Goal: Task Accomplishment & Management: Use online tool/utility

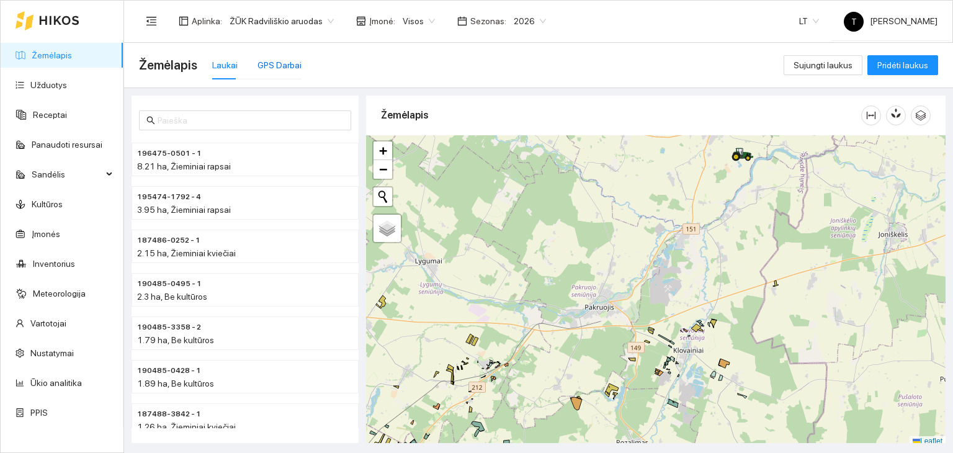
click at [257, 61] on div "GPS Darbai" at bounding box center [279, 65] width 44 height 14
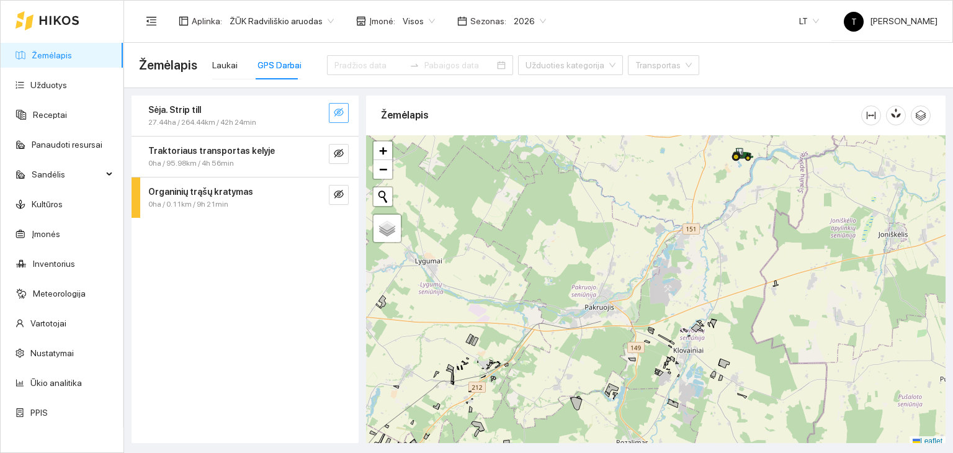
click at [339, 114] on icon "eye-invisible" at bounding box center [339, 112] width 10 height 10
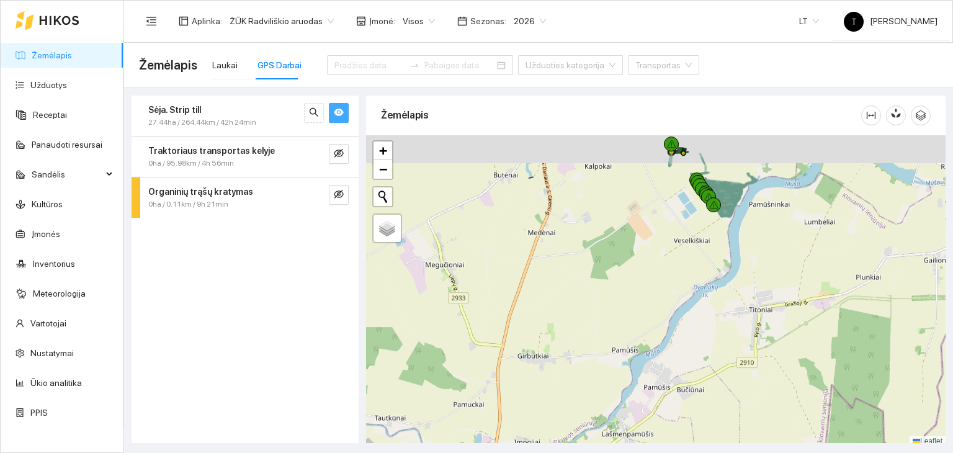
scroll to position [3, 0]
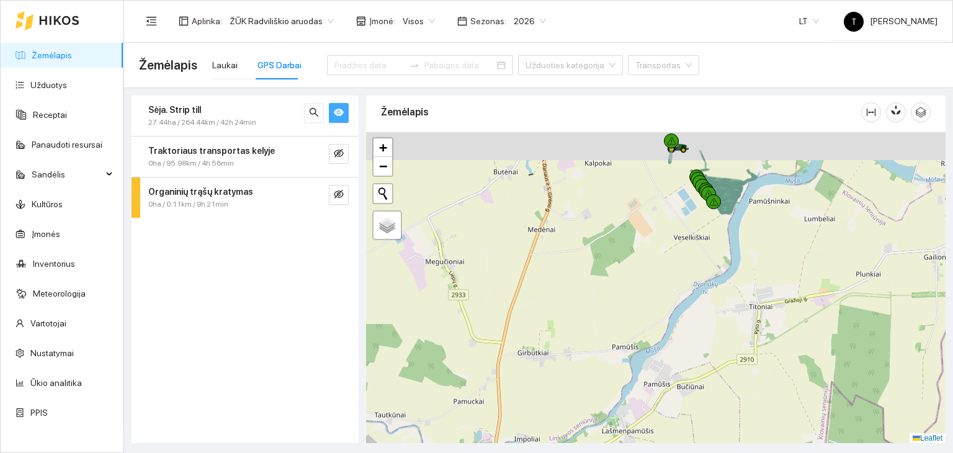
drag, startPoint x: 677, startPoint y: 159, endPoint x: 623, endPoint y: 324, distance: 173.2
click at [625, 328] on div "+" at bounding box center [655, 287] width 579 height 311
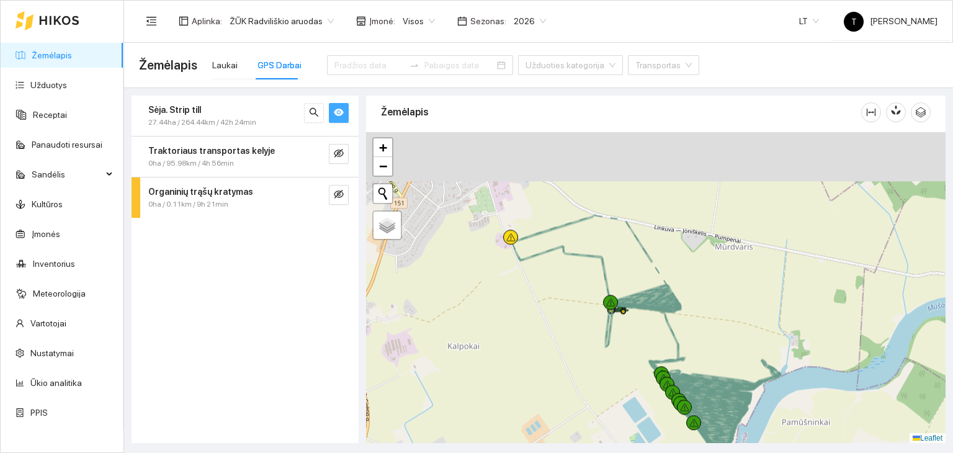
drag, startPoint x: 635, startPoint y: 292, endPoint x: 632, endPoint y: 383, distance: 91.3
click at [632, 383] on div "+" at bounding box center [655, 287] width 579 height 311
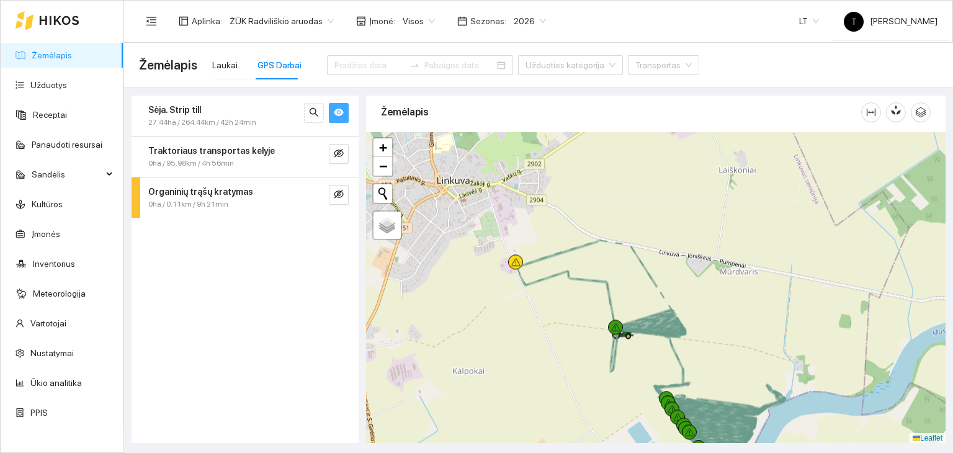
click at [338, 112] on icon "eye" at bounding box center [339, 112] width 10 height 7
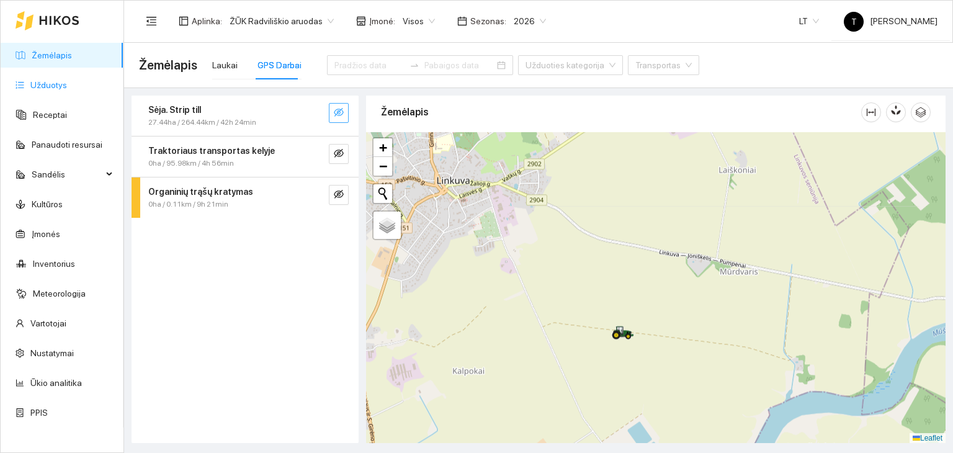
click at [30, 88] on link "Užduotys" at bounding box center [48, 85] width 37 height 10
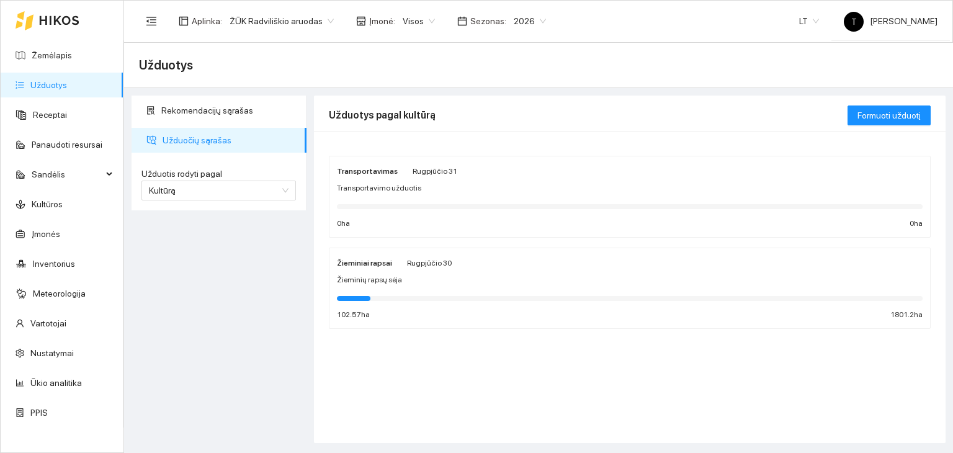
click at [416, 275] on div "Žieminių rapsų sėja" at bounding box center [630, 280] width 586 height 12
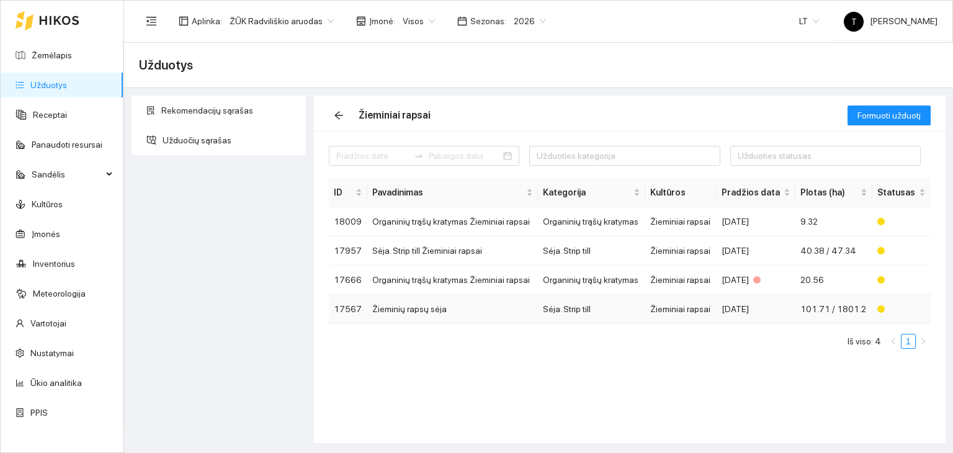
click at [599, 303] on td "Sėja. Strip till" at bounding box center [591, 309] width 107 height 29
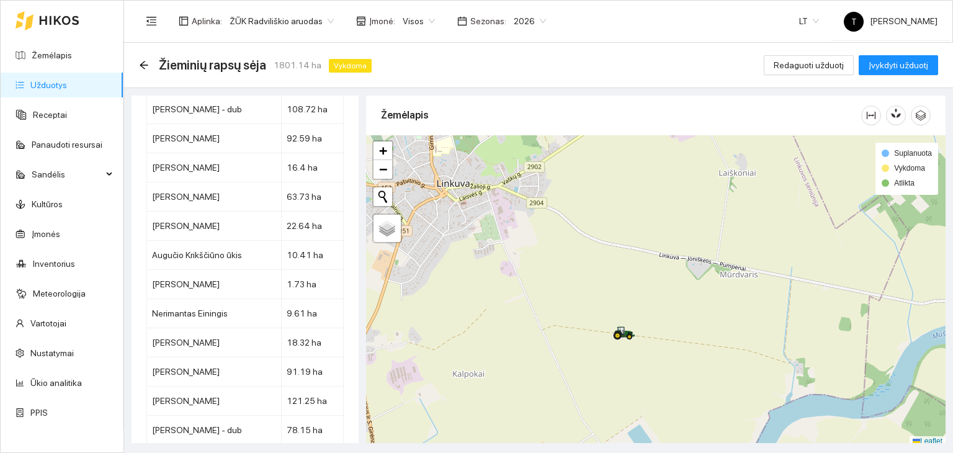
scroll to position [6901, 0]
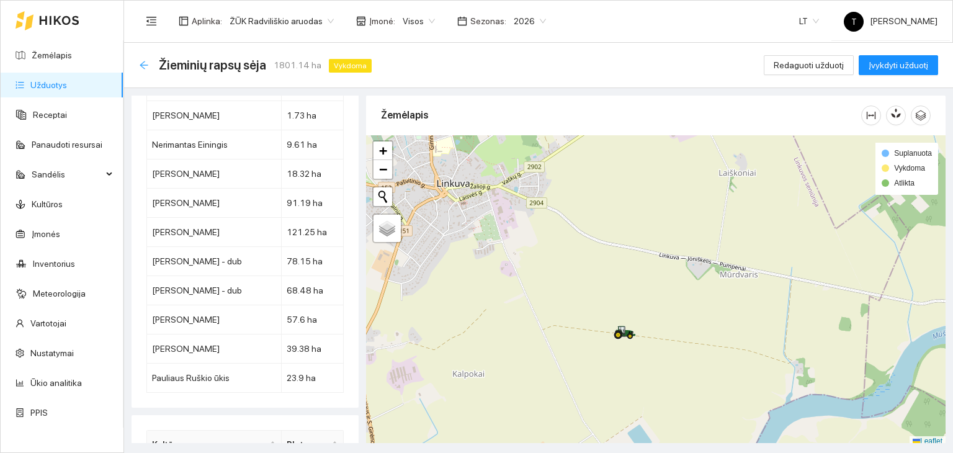
click at [143, 65] on icon "arrow-left" at bounding box center [144, 65] width 8 height 8
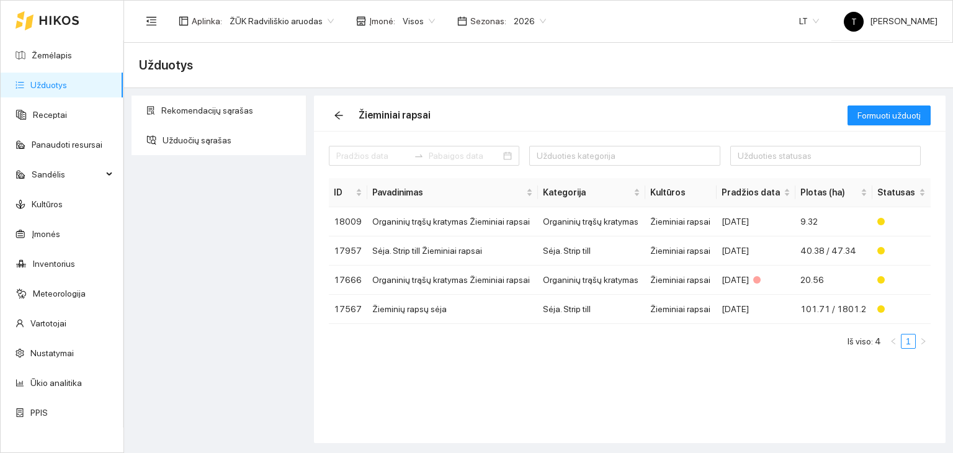
click at [67, 88] on link "Užduotys" at bounding box center [48, 85] width 37 height 10
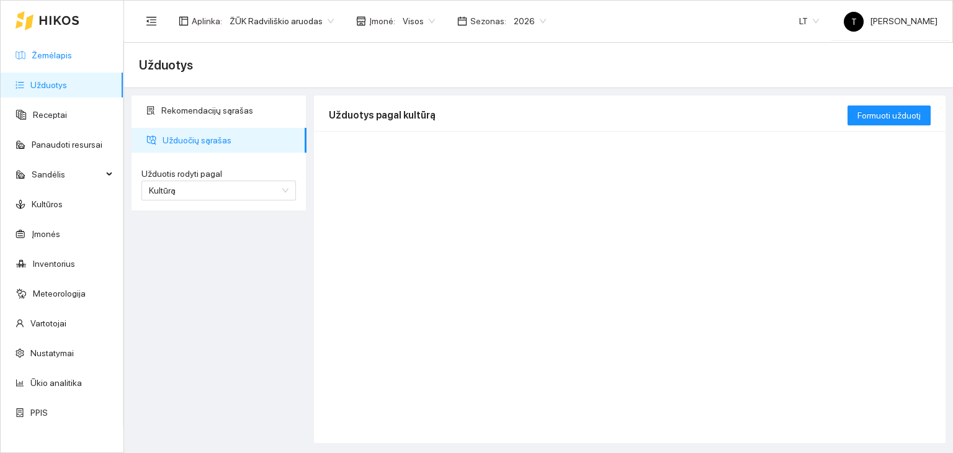
click at [72, 52] on link "Žemėlapis" at bounding box center [52, 55] width 40 height 10
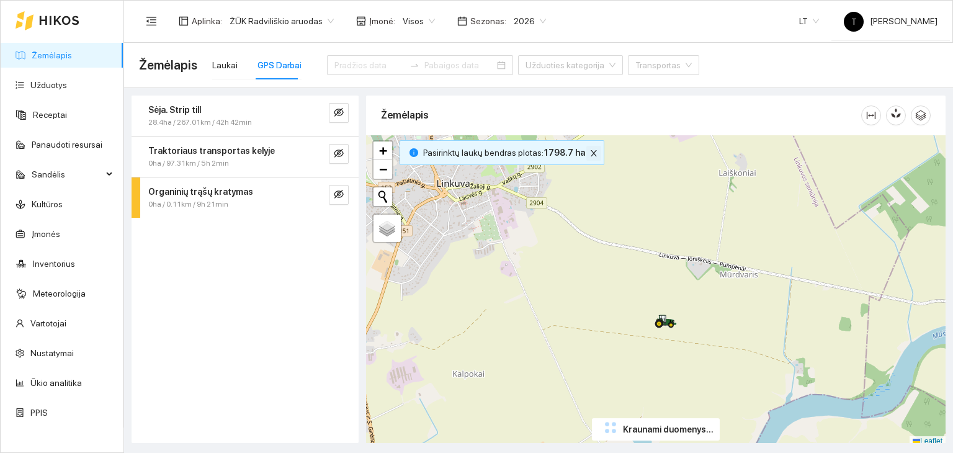
click at [591, 153] on icon "close" at bounding box center [593, 153] width 9 height 9
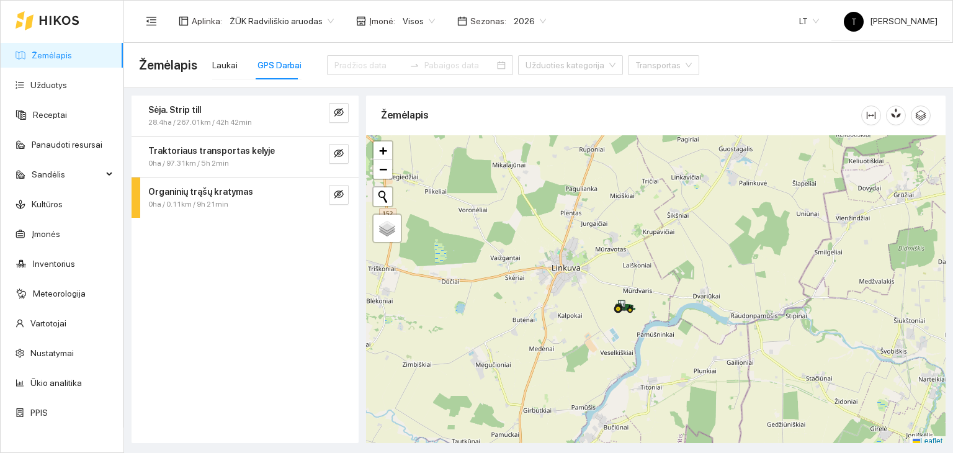
scroll to position [3, 0]
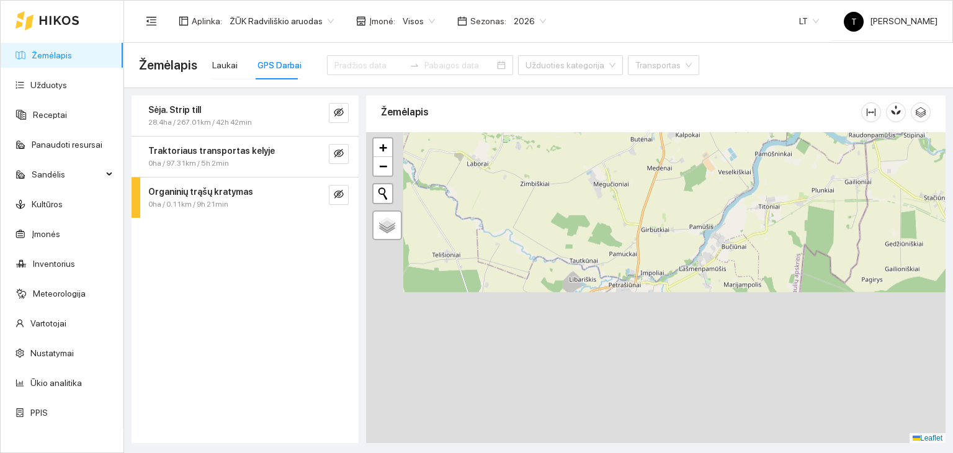
drag, startPoint x: 586, startPoint y: 337, endPoint x: 718, endPoint y: 154, distance: 225.6
click at [718, 154] on div "+ − Nieko nerasta. Bandykite dar kartą. Žemėlapis Palydovas Leaflet" at bounding box center [655, 287] width 579 height 311
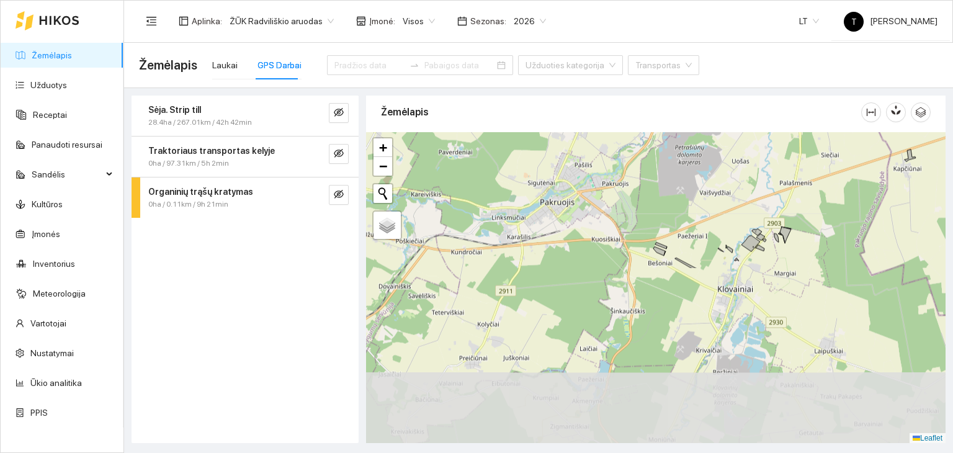
drag, startPoint x: 586, startPoint y: 366, endPoint x: 665, endPoint y: 159, distance: 221.3
click at [665, 159] on div "+ − Nieko nerasta. Bandykite dar kartą. Žemėlapis Palydovas Leaflet" at bounding box center [655, 287] width 579 height 311
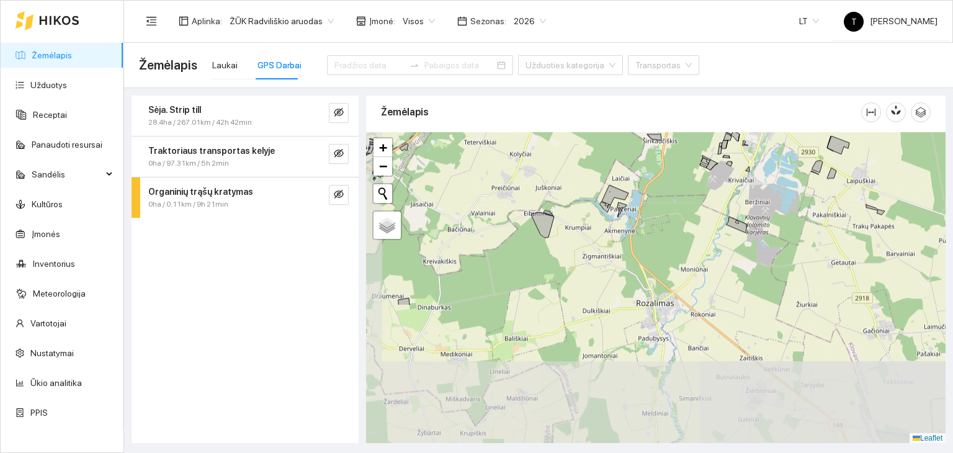
drag, startPoint x: 557, startPoint y: 402, endPoint x: 589, endPoint y: 233, distance: 172.4
click at [589, 233] on div "+ − Nieko nerasta. Bandykite dar kartą. Žemėlapis Palydovas Leaflet" at bounding box center [655, 287] width 579 height 311
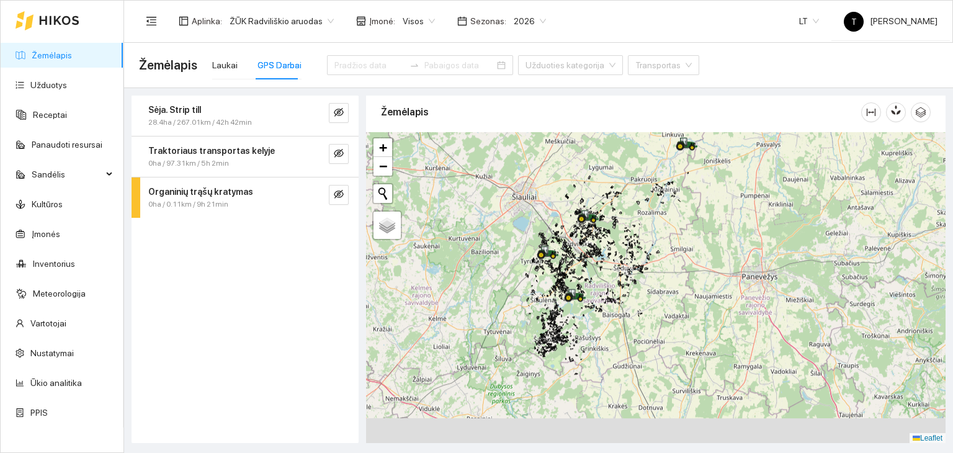
drag, startPoint x: 531, startPoint y: 297, endPoint x: 572, endPoint y: 246, distance: 65.3
click at [570, 249] on g at bounding box center [606, 230] width 163 height 288
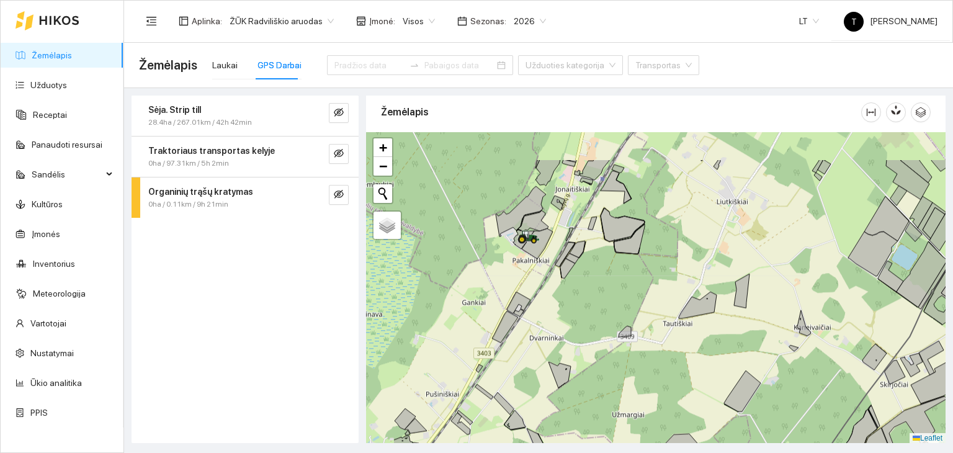
drag, startPoint x: 489, startPoint y: 220, endPoint x: 575, endPoint y: 279, distance: 103.9
click at [575, 279] on div "+ − Nieko nerasta. Bandykite dar kartą. Žemėlapis Palydovas Leaflet" at bounding box center [655, 287] width 579 height 311
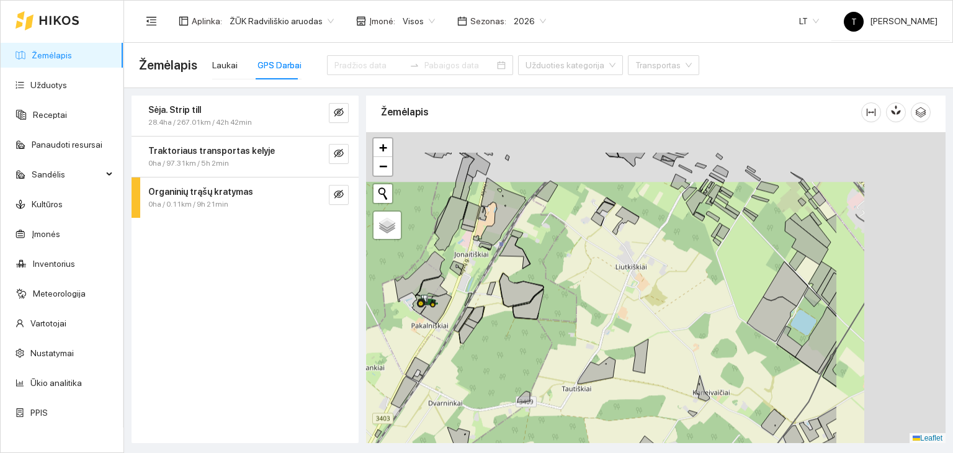
drag, startPoint x: 716, startPoint y: 210, endPoint x: 443, endPoint y: 259, distance: 277.3
click at [449, 266] on div "+ − Nieko nerasta. Bandykite dar kartą. Žemėlapis Palydovas Leaflet" at bounding box center [655, 287] width 579 height 311
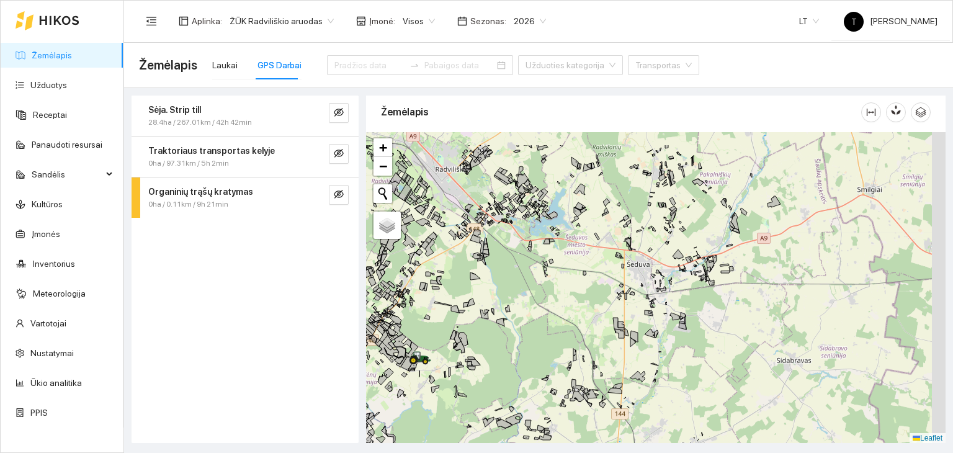
drag, startPoint x: 601, startPoint y: 214, endPoint x: 459, endPoint y: 353, distance: 198.7
click at [460, 353] on div "+ − Nieko nerasta. Bandykite dar kartą. Žemėlapis Palydovas Leaflet" at bounding box center [655, 287] width 579 height 311
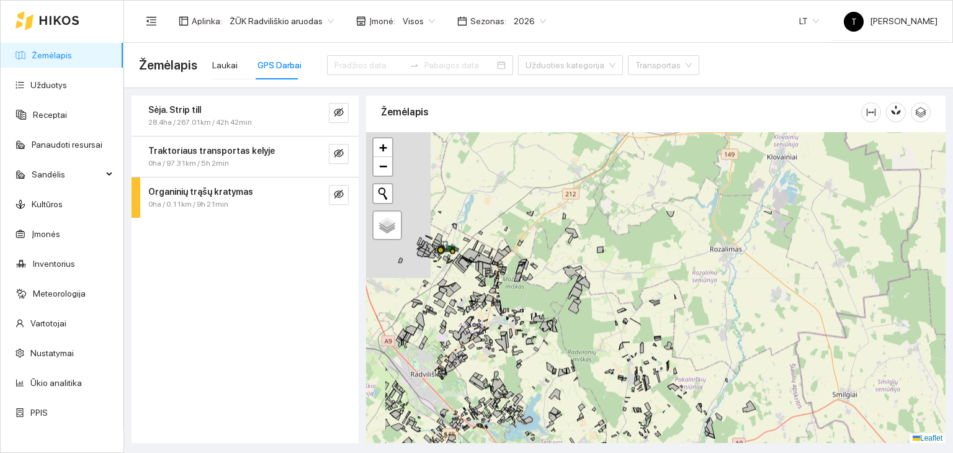
drag, startPoint x: 498, startPoint y: 240, endPoint x: 590, endPoint y: 377, distance: 165.4
click at [590, 377] on div "+ − Nieko nerasta. Bandykite dar kartą. Žemėlapis Palydovas Leaflet" at bounding box center [655, 287] width 579 height 311
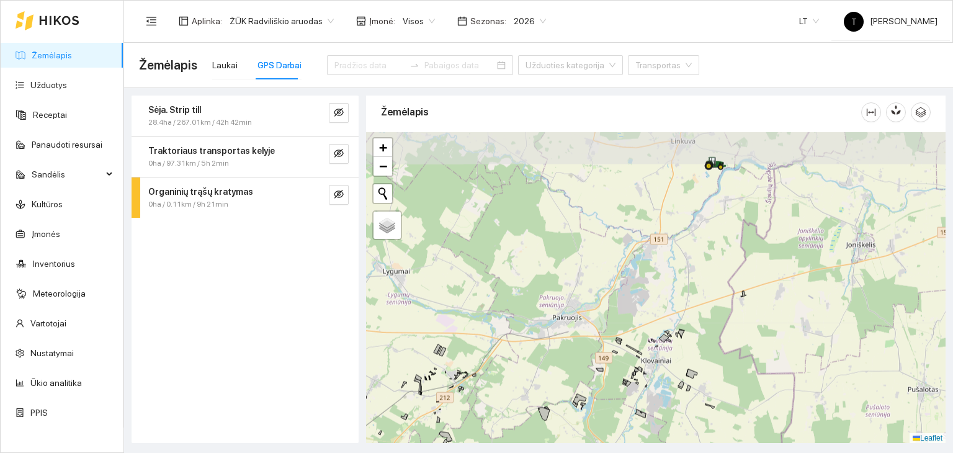
drag, startPoint x: 669, startPoint y: 265, endPoint x: 538, endPoint y: 444, distance: 221.9
click at [538, 444] on main "Žemėlapis Laukai GPS Darbai Užduoties kategorija Transportas Sėja. Strip till 2…" at bounding box center [538, 248] width 829 height 410
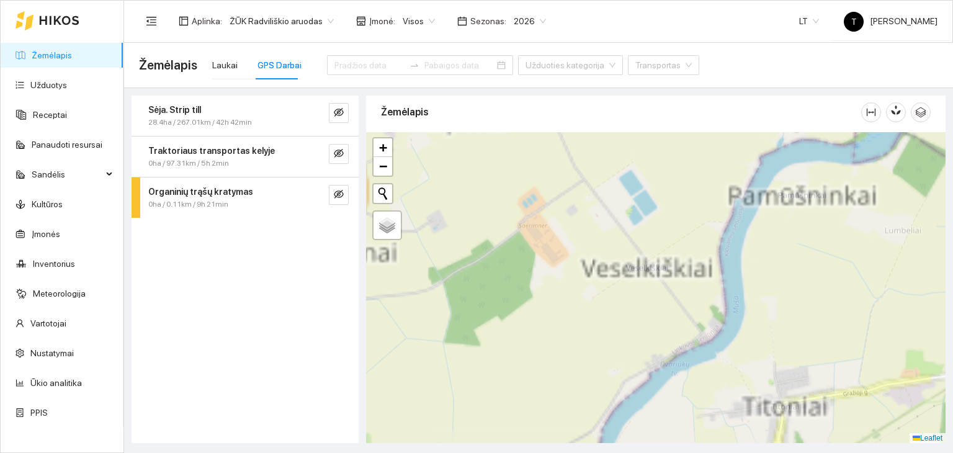
drag, startPoint x: 717, startPoint y: 168, endPoint x: 625, endPoint y: 368, distance: 220.4
click at [625, 368] on div "+ − Nieko nerasta. Bandykite dar kartą. Žemėlapis Palydovas Leaflet" at bounding box center [655, 287] width 579 height 311
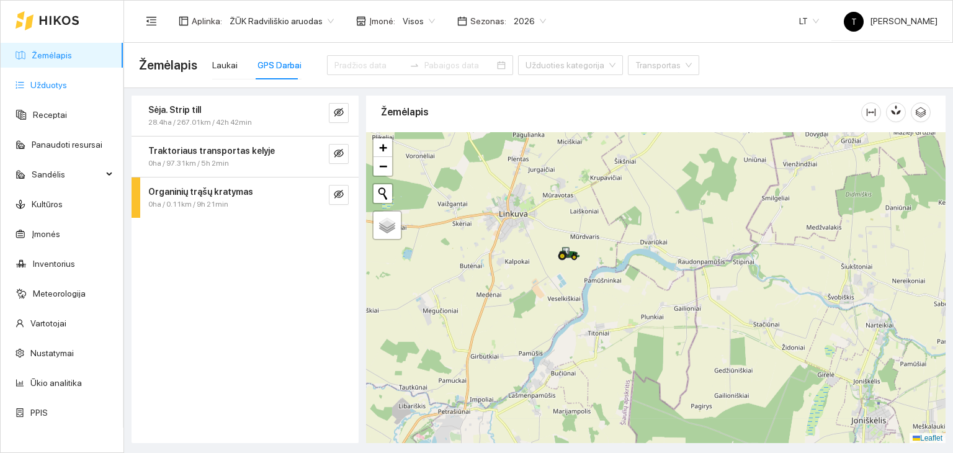
click at [48, 90] on link "Užduotys" at bounding box center [48, 85] width 37 height 10
